Goal: Feedback & Contribution: Leave review/rating

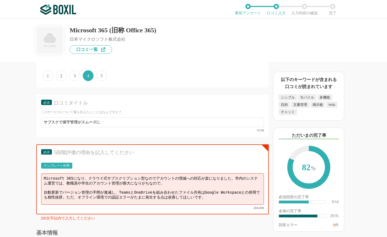
scroll to position [1372, 0]
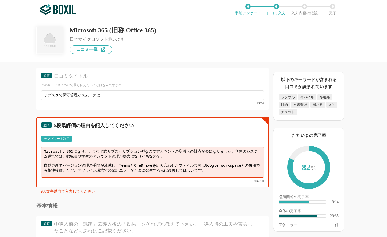
click at [153, 164] on textarea "Microsoft 365になり、クラウド式サブスクリプション型なのでアカウントの増減への対応が楽になりました。学内のシステム運営では、教職員や学生のアカウン…" at bounding box center [152, 161] width 223 height 31
click at [164, 151] on textarea "Microsoft 365になり、クラウド式サブスクリプション型なのでアカウントの増減への対応が楽になりました。学内のシステム運営では、教職員や学生のアカウン…" at bounding box center [152, 161] width 223 height 31
drag, startPoint x: 64, startPoint y: 145, endPoint x: 59, endPoint y: 147, distance: 5.3
click at [59, 147] on textarea "Microsoft 365になり、クラウド式サブスクリプション型なのでアカウントの増減への対応が楽になりました。学内のシステム運営では、教職員や学生のアカウン…" at bounding box center [152, 161] width 223 height 31
click at [66, 148] on textarea "Microsoft 365になり、クラウド式サブスクリプション型なのでアカウントの増減への対応が楽になりました。学内のシステム運営では、教職員や学生のアカウン…" at bounding box center [152, 161] width 223 height 31
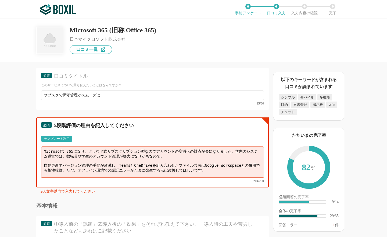
click at [60, 146] on textarea "Microsoft 365になり、クラウド式サブスクリプション型なのでアカウントの増減への対応が楽になりました。学内のシステム運営では、教職員や学生のアカウン…" at bounding box center [152, 161] width 223 height 31
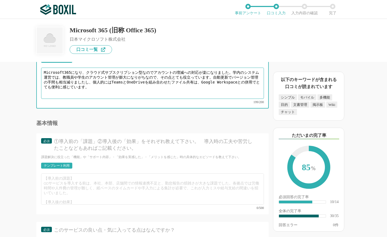
scroll to position [1453, 0]
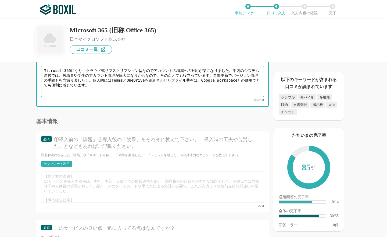
type textarea "Microsoft365になり、クラウド式サブスクリプション型なのでアカウントの増減への対応が楽になりました。学内のシステム運営では、教職員や学生のアカウント…"
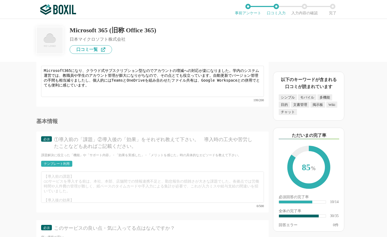
click at [119, 139] on div "①導入前の「課題」②導入後の「効果」をそれぞれ教えて下さい。　導入時の工夫や苦労したことなどもあればご記載ください。" at bounding box center [154, 142] width 201 height 13
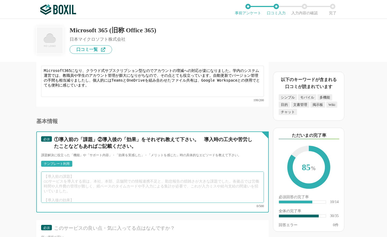
click at [77, 185] on textarea at bounding box center [152, 186] width 223 height 31
paste textarea "【導入前の課題】 以前は買い切り版Officeを使用し、ライセンス期限切れ時の一斉更新作業が年に1度の「地獄の週」と呼ばれていました。学生との課題共有もメール…"
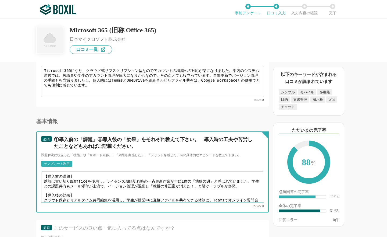
scroll to position [5, 0]
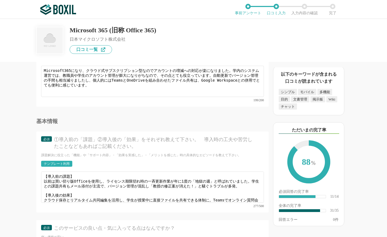
click at [372, 161] on div "以下のキーワードが含まれる口コミが読まれています シンプル モバイル 多機能 目的 文書管理 掲示板 Wiki チャット ただいまの完了率 88 % 必須回答…" at bounding box center [328, 152] width 118 height 170
click at [367, 116] on div "以下のキーワードが含まれる口コミが読まれています シンプル モバイル 多機能 目的 文書管理 掲示板 Wiki チャット ただいまの完了率 88 % 必須回答…" at bounding box center [328, 152] width 118 height 170
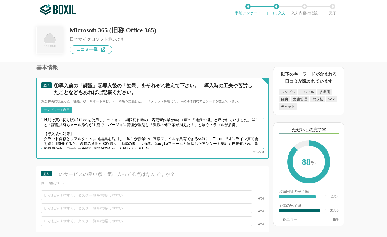
scroll to position [0, 0]
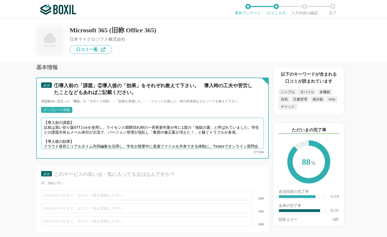
drag, startPoint x: 46, startPoint y: 114, endPoint x: 81, endPoint y: 121, distance: 36.1
click at [81, 121] on textarea "【導入前の課題】 以前は買い切り版Officeを使用し、ライセンス期限切れ時の一斉更新作業が年に1度の「地獄の週」と呼ばれていました。学生との課題共有もメール…" at bounding box center [152, 133] width 223 height 31
click at [99, 131] on textarea "【導入前の課題】 以前は買い切り版Officeを使用し、ライセンス期限切れ時の一斉更新作業が年に1度の「地獄の週」と呼ばれていました。学生との課題共有もメール…" at bounding box center [152, 133] width 223 height 31
click at [202, 120] on textarea "【導入前の課題】 以前は買い切り版Officeを使用し、ライセンス期限切れ時の一斉更新作業が年に1度の「地獄の週」と呼ばれていました。学生との課題共有もメール…" at bounding box center [152, 133] width 223 height 31
click at [212, 126] on textarea "【導入前の課題】 以前は買い切り版Officeを使用し、ライセンス期限切れ時の一斉更新作業が年に1度の「地獄の週」と呼ばれていました。学生との課題共有もメール…" at bounding box center [152, 133] width 223 height 31
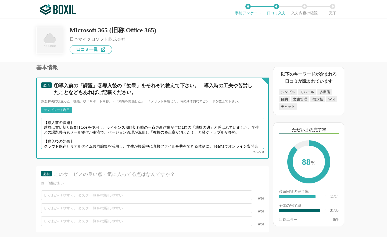
drag, startPoint x: 171, startPoint y: 118, endPoint x: 244, endPoint y: 118, distance: 72.6
click at [244, 118] on textarea "【導入前の課題】 以前は買い切り版Officeを使用し、ライセンス期限切れ時の一斉更新作業が年に1度の「地獄の週」と呼ばれていました。学生との課題共有もメール…" at bounding box center [152, 133] width 223 height 31
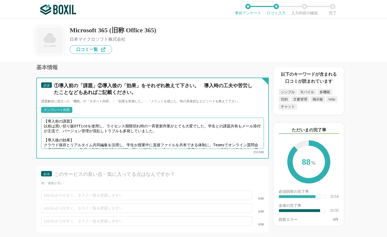
scroll to position [5, 0]
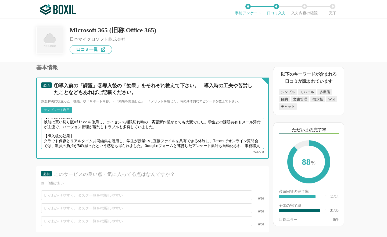
type textarea "【導入前の課題】 以前は買い切り版Officeを使用し、ライセンス期限切れ時の一斉更新作業がとても大変でした。学生との課題共有もメール添付が主流で、バージョン…"
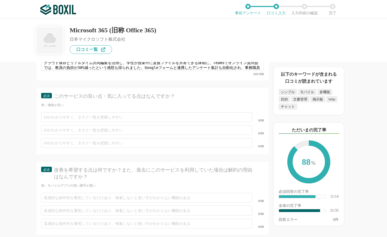
scroll to position [1588, 0]
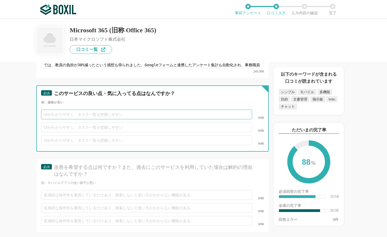
click at [98, 110] on input "text" at bounding box center [146, 115] width 211 height 10
paste input "サブスクで常に最新機能を利用可能"
type input "サブスクで常に最新機能を利用可能"
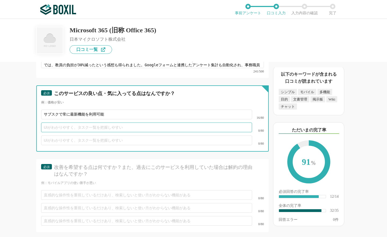
click at [64, 122] on input "text" at bounding box center [146, 127] width 211 height 10
paste input "・TeamsとOneDriveの連携で遠隔授業の資料配布"
type input "TeamsとOneDriveの連携で遠隔授業の資料配布がスムーズ"
click at [106, 135] on input "text" at bounding box center [146, 140] width 211 height 10
paste input "多要素認証が強固"
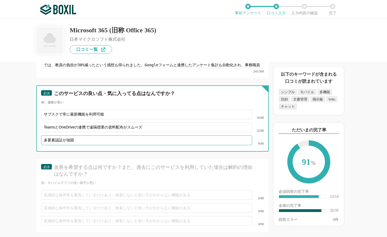
type input "多要素認証が強固"
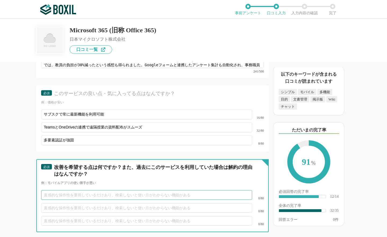
click at [97, 190] on input "text" at bounding box center [146, 195] width 211 height 10
paste input "Googleカレンダーとの同期が微妙"
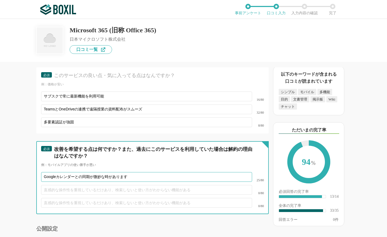
scroll to position [1663, 0]
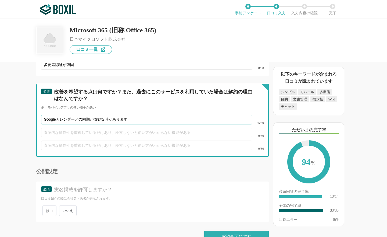
type input "Googleカレンダーとの同期が微妙な時があります"
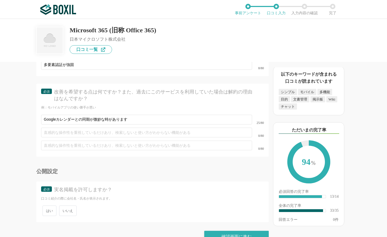
click at [69, 205] on span "いいえ" at bounding box center [67, 210] width 17 height 10
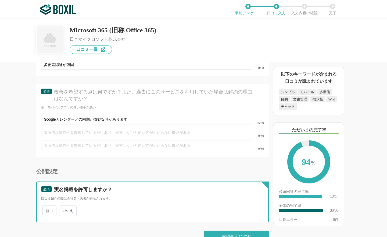
click at [64, 206] on input "いいえ" at bounding box center [62, 207] width 3 height 3
radio input "true"
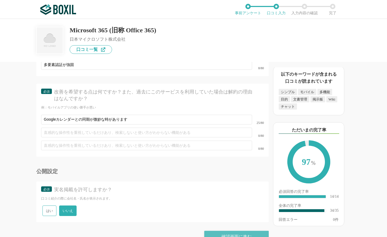
click at [224, 231] on div "確認画面に進む" at bounding box center [236, 237] width 65 height 12
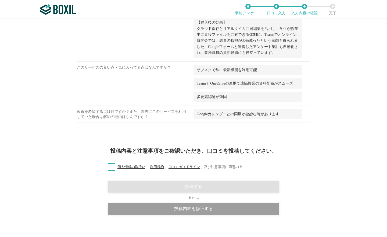
scroll to position [719, 0]
click at [107, 164] on label "個人情報の取扱い 、 利用規約 、 口コミガイドライン 、 及び注意事項に同意の上" at bounding box center [173, 167] width 139 height 6
click at [0, 0] on input "個人情報の取扱い 、 利用規約 、 口コミガイドライン 、 及び注意事項に同意の上" at bounding box center [0, 0] width 0 height 0
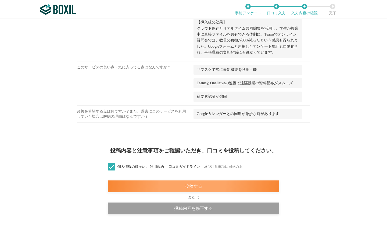
click at [234, 180] on div "投稿する" at bounding box center [194, 186] width 172 height 12
